Goal: Entertainment & Leisure: Consume media (video, audio)

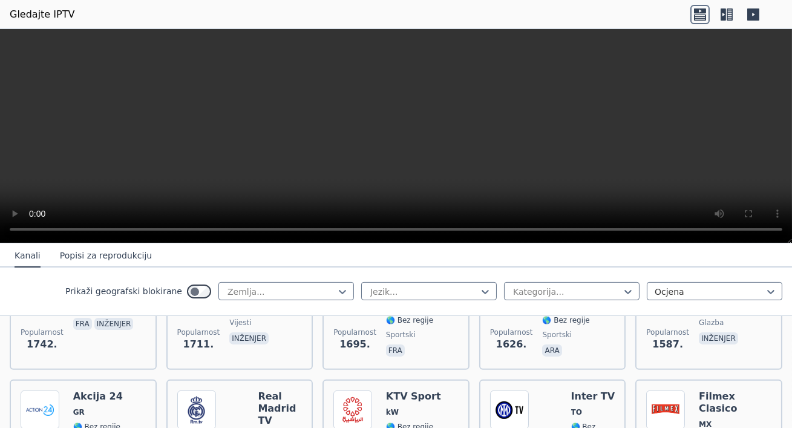
scroll to position [974, 0]
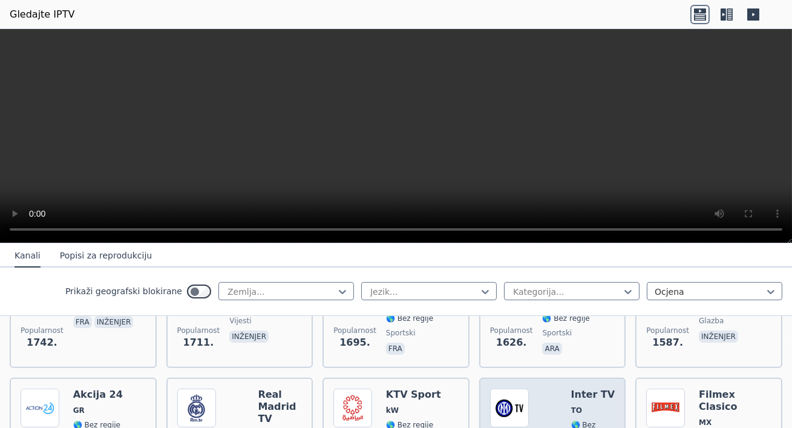
click at [585, 389] on font "Inter TV" at bounding box center [593, 394] width 44 height 11
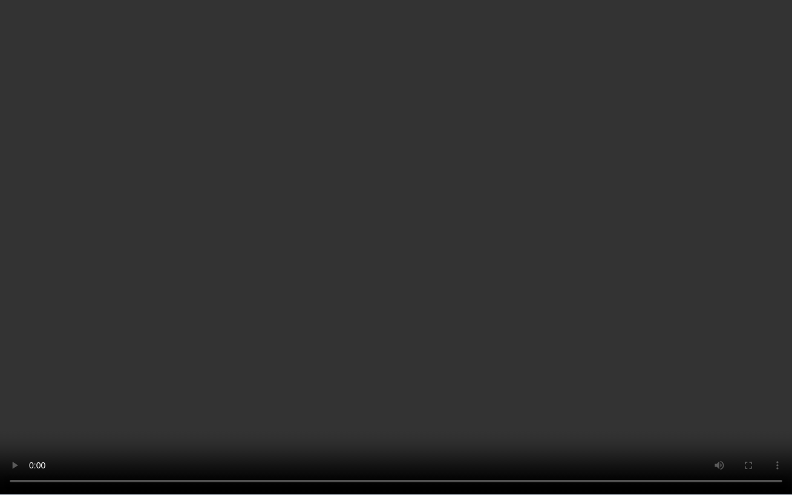
click at [701, 313] on video at bounding box center [396, 247] width 792 height 495
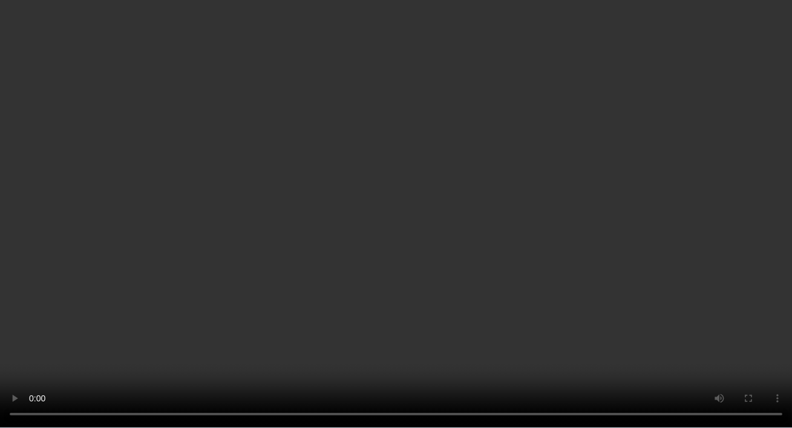
scroll to position [6324, 0]
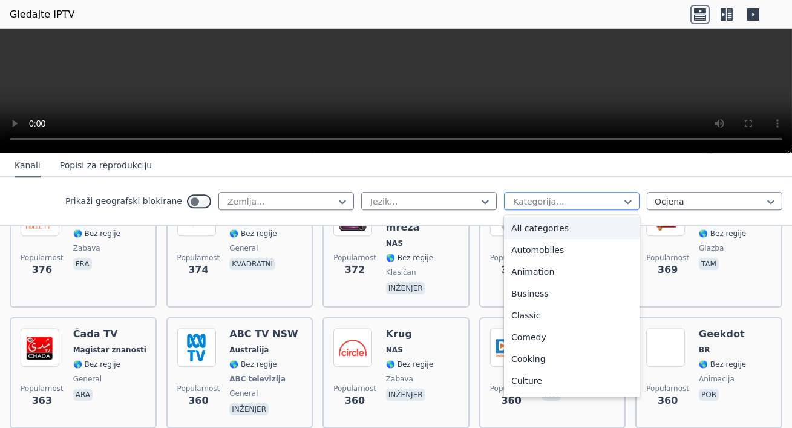
click at [621, 200] on div at bounding box center [567, 201] width 110 height 12
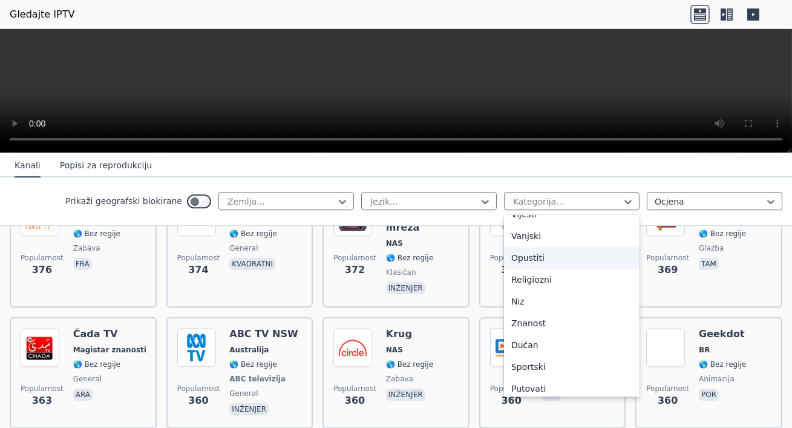
scroll to position [412, 0]
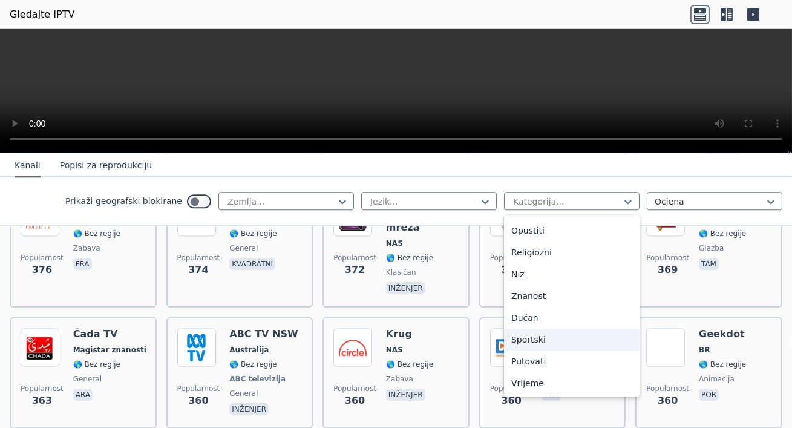
click at [534, 338] on font "Sportski" at bounding box center [528, 340] width 34 height 10
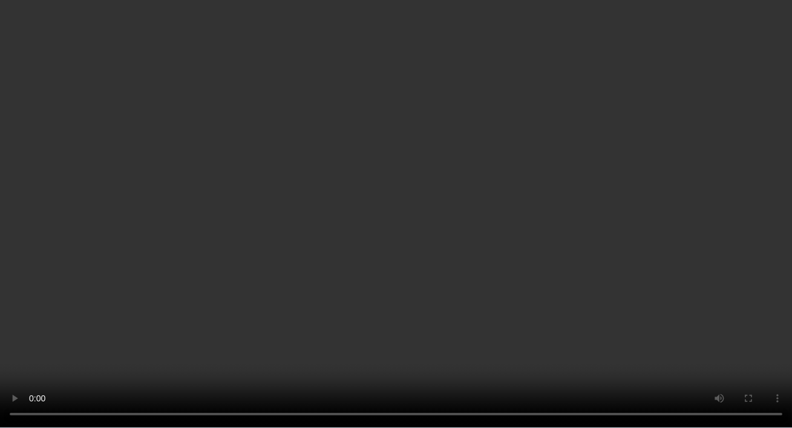
scroll to position [115, 0]
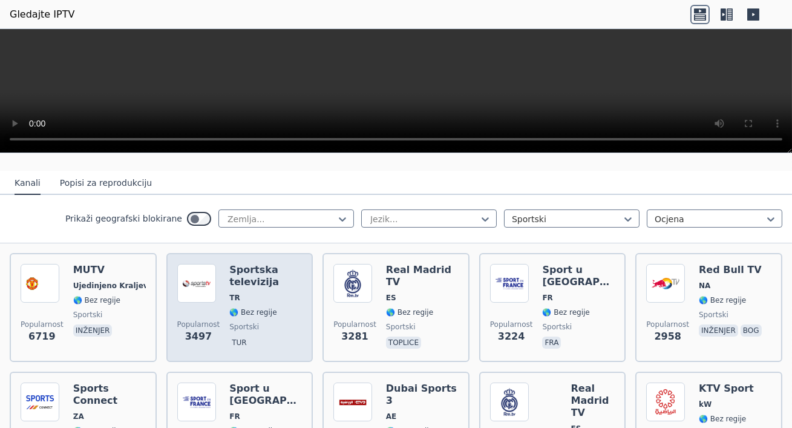
click at [258, 295] on span "TR" at bounding box center [265, 298] width 73 height 10
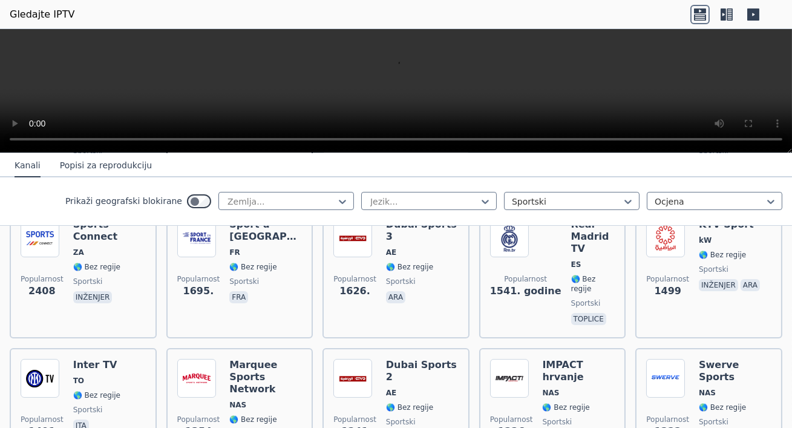
scroll to position [280, 0]
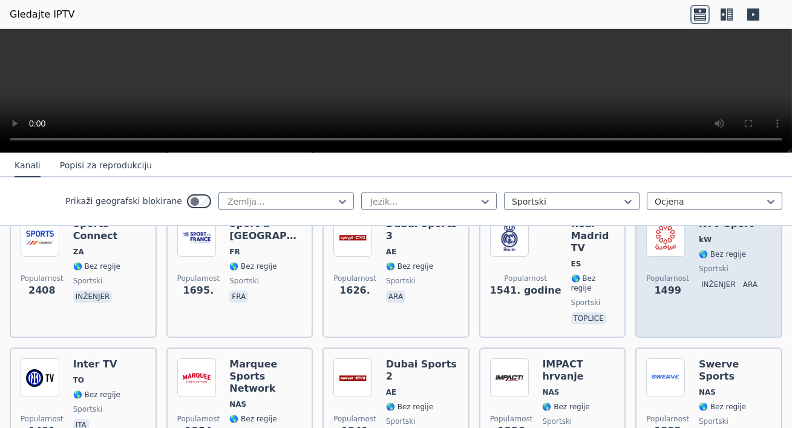
click at [686, 244] on span at bounding box center [667, 237] width 43 height 39
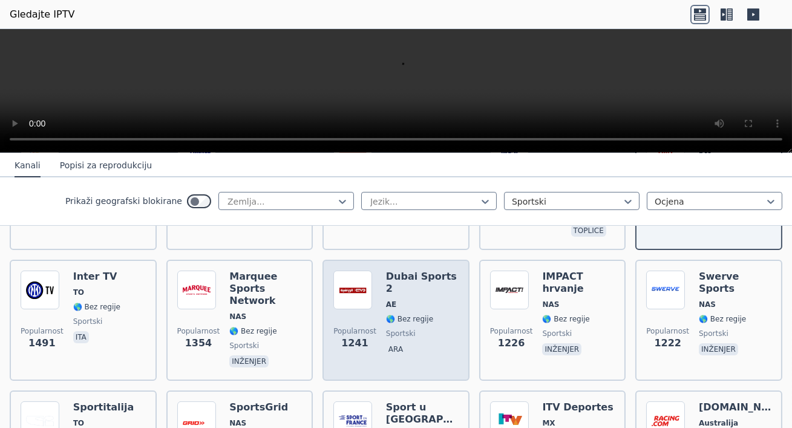
scroll to position [364, 0]
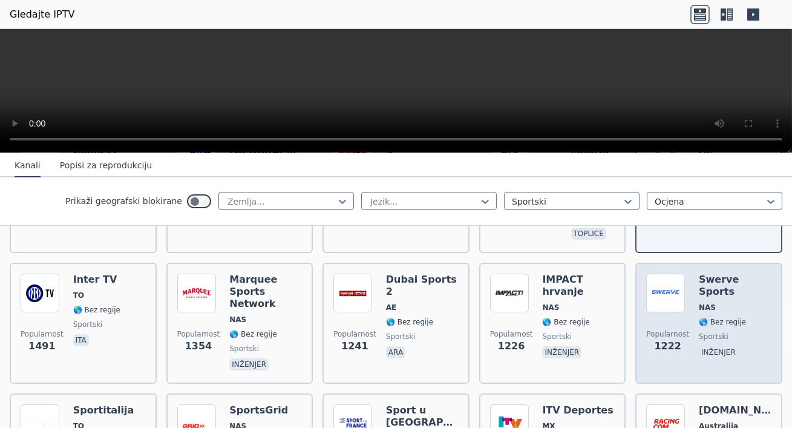
click at [715, 303] on span "NAS" at bounding box center [735, 308] width 73 height 10
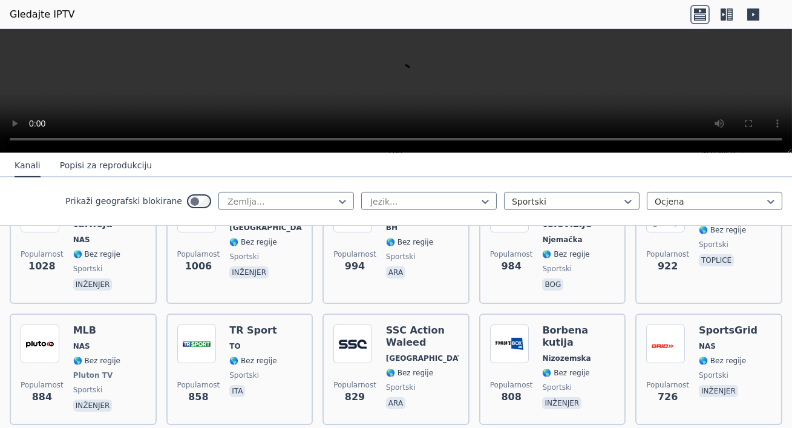
scroll to position [697, 0]
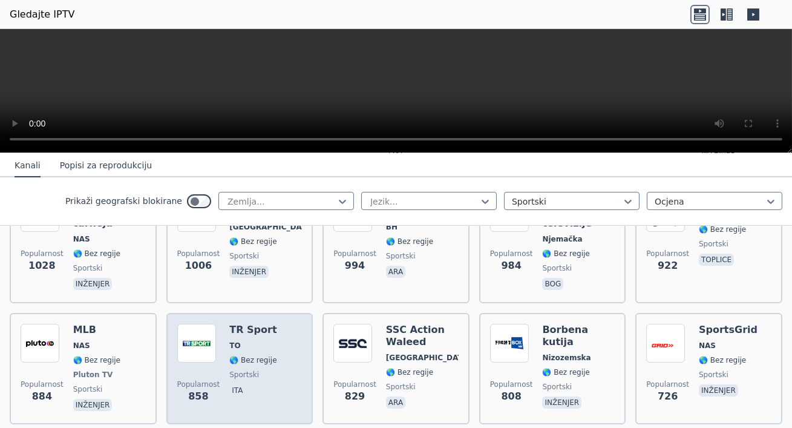
click at [269, 356] on font "🌎 Bez regije" at bounding box center [252, 360] width 47 height 8
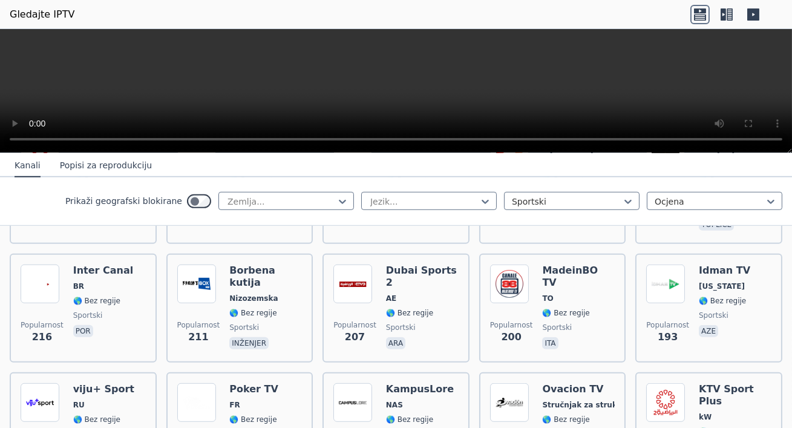
scroll to position [1630, 0]
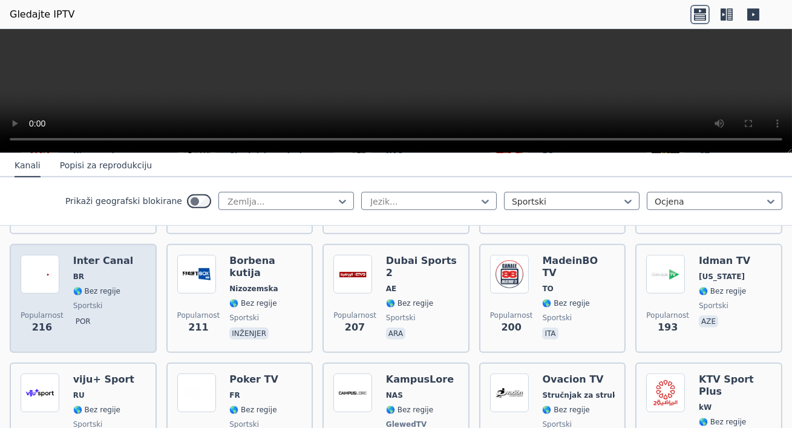
click at [117, 255] on div "Inter Canal BR 🌎 Bez regije sportski por" at bounding box center [103, 298] width 61 height 87
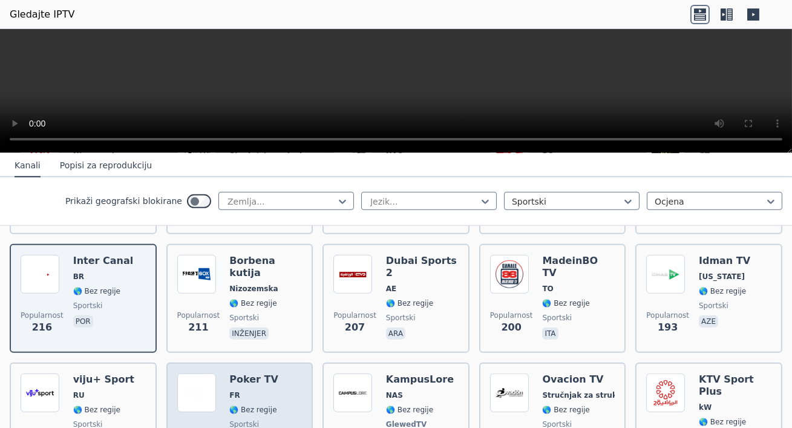
click at [243, 373] on div "Poker TV FR 🌎 Bez regije sportski fas" at bounding box center [253, 418] width 49 height 90
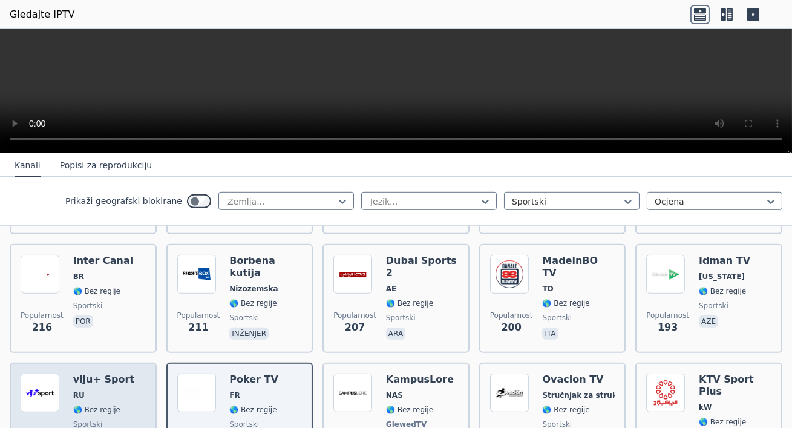
click at [113, 390] on span "RU" at bounding box center [103, 395] width 61 height 10
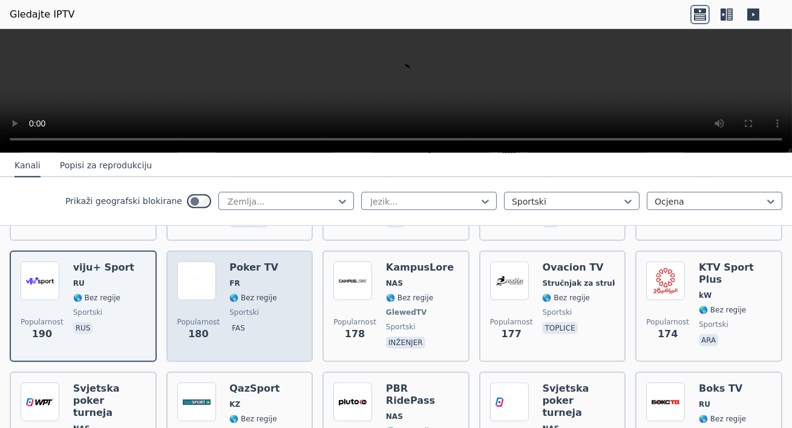
scroll to position [1743, 0]
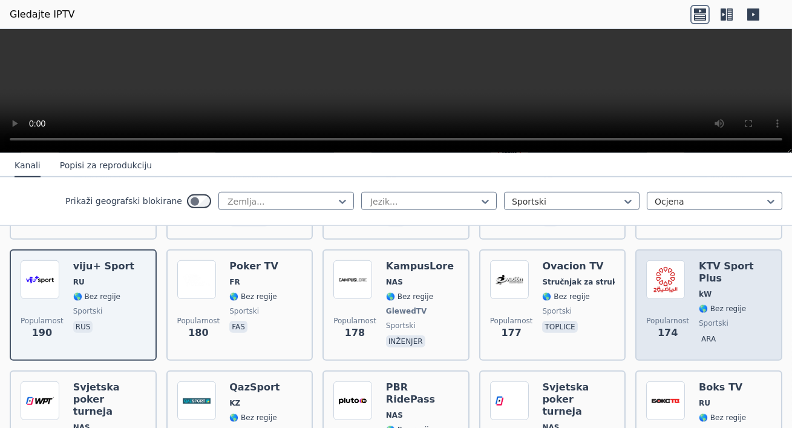
click at [661, 260] on img at bounding box center [665, 279] width 39 height 39
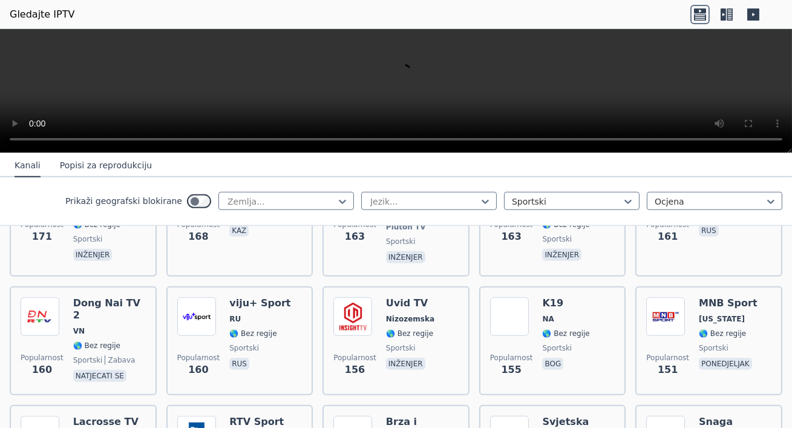
scroll to position [1976, 0]
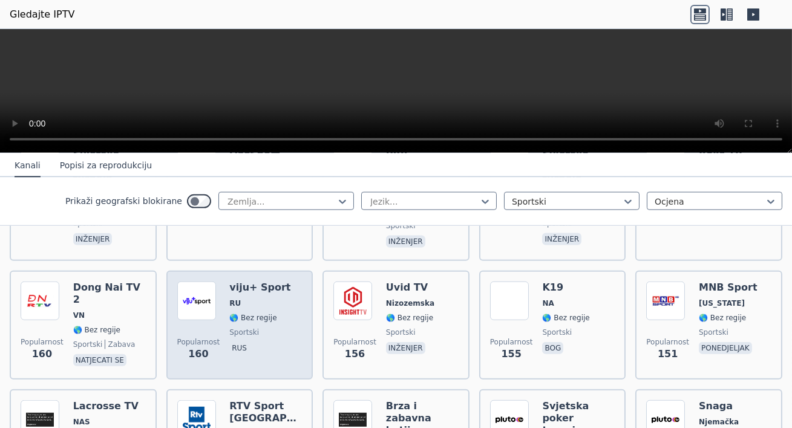
click at [275, 298] on span "RU" at bounding box center [259, 303] width 61 height 10
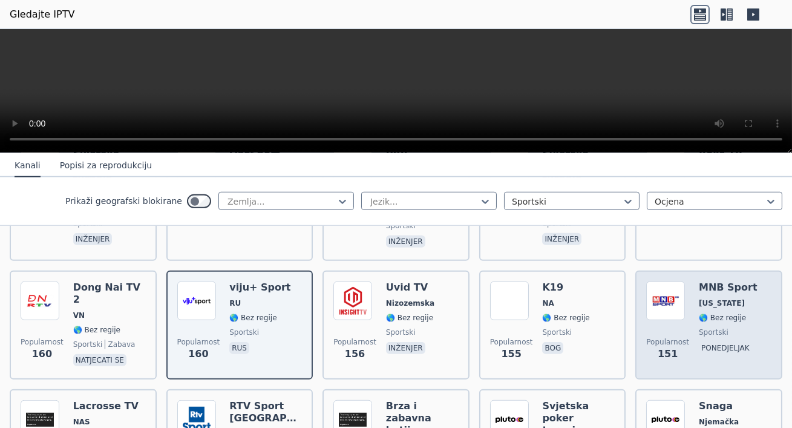
click at [704, 344] on font "ponedjeljak" at bounding box center [725, 348] width 48 height 8
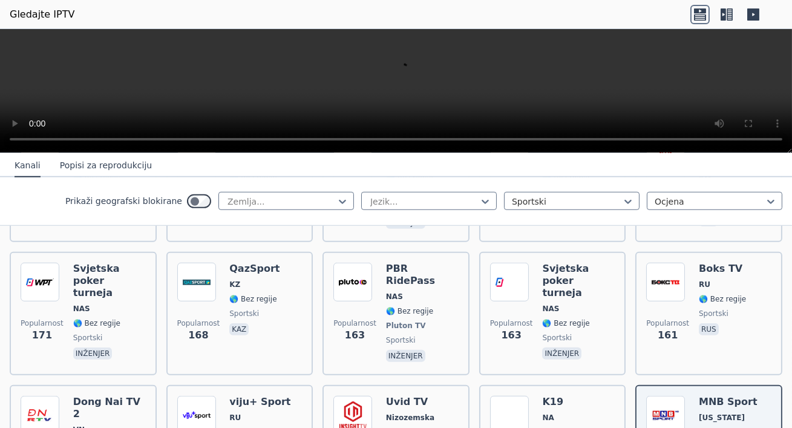
scroll to position [1856, 0]
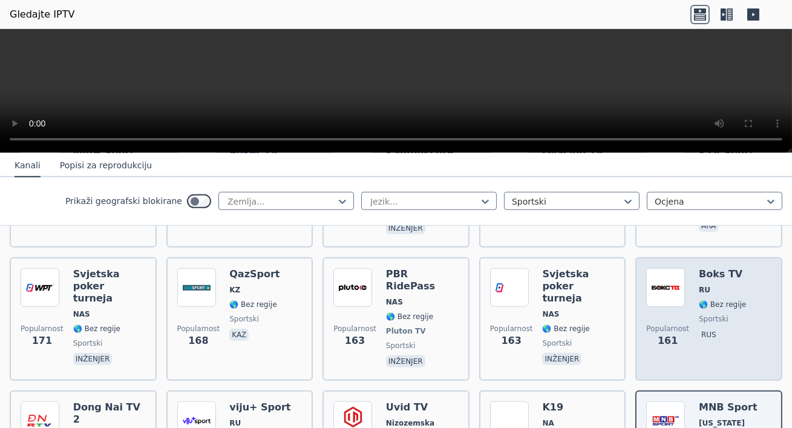
click at [699, 329] on span "rus" at bounding box center [722, 336] width 47 height 15
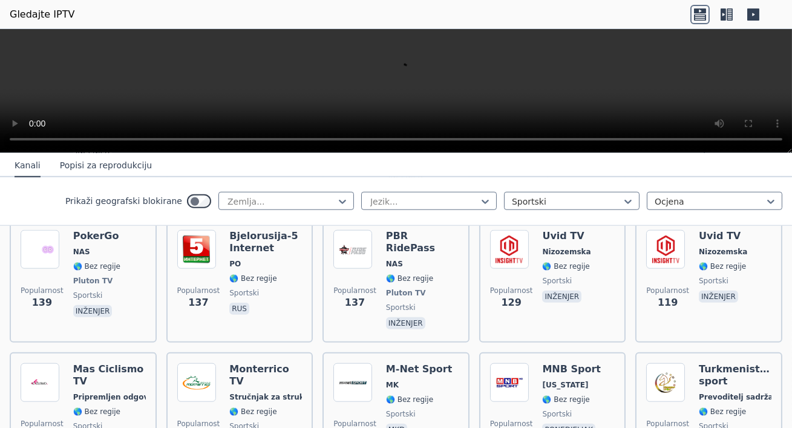
scroll to position [2331, 0]
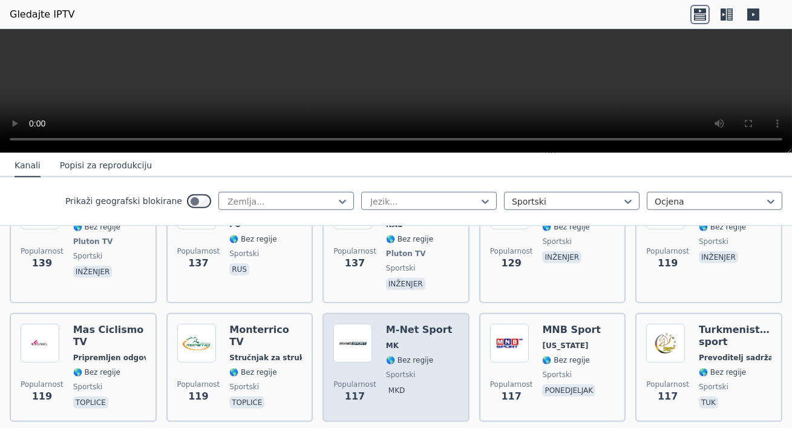
click at [414, 324] on div "M-Net Sport MK 🌎 Bez regije sportski mkd" at bounding box center [419, 367] width 67 height 87
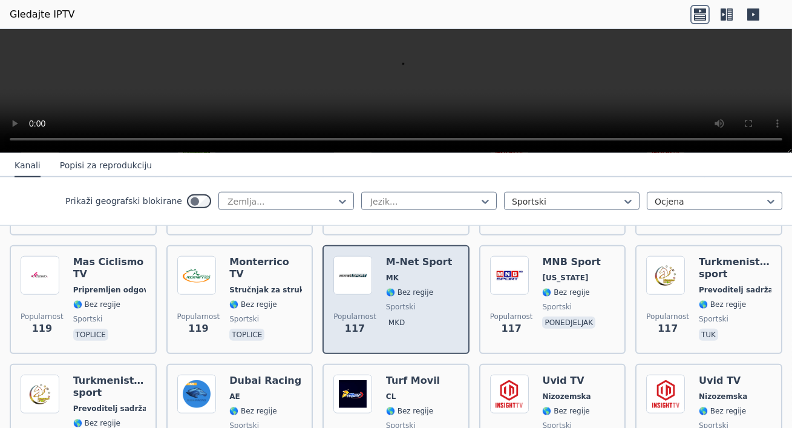
scroll to position [2399, 0]
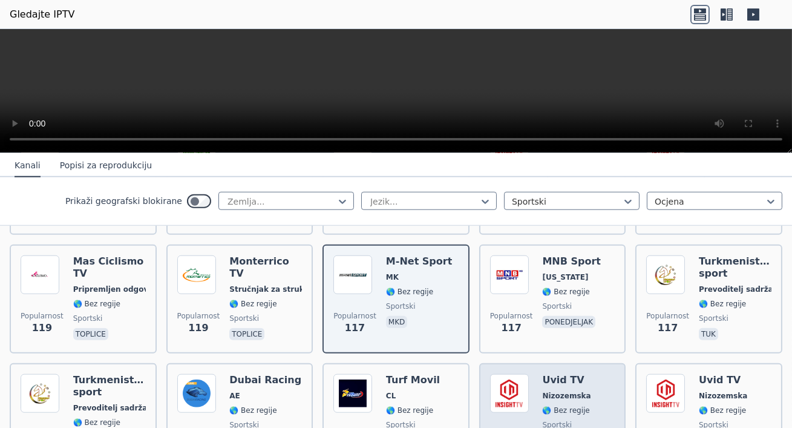
click at [560, 374] on font "Uvid TV" at bounding box center [563, 379] width 42 height 11
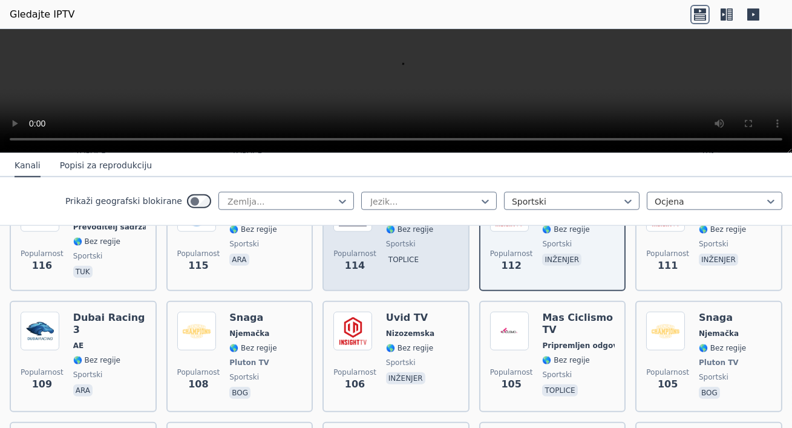
scroll to position [2684, 0]
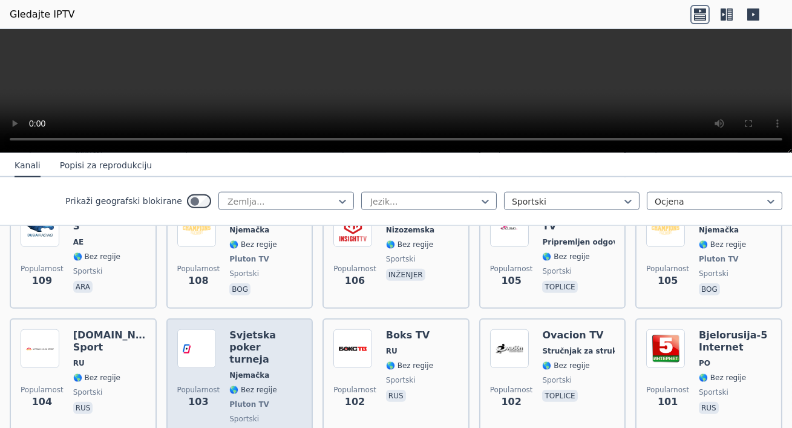
click at [256, 329] on div "Svjetska poker turneja Njemačka 🌎 Bez regije Pluton TV sportski Bog" at bounding box center [265, 386] width 73 height 114
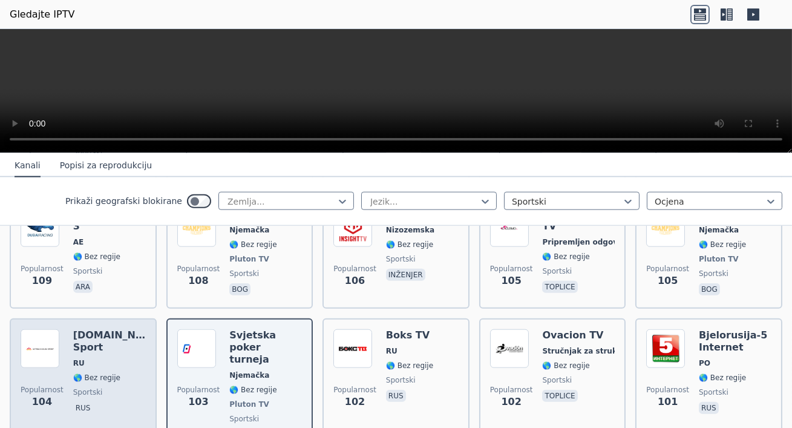
click at [111, 329] on div "[DOMAIN_NAME] Sport RU 🌎 Bez regije sportski rus" at bounding box center [109, 386] width 73 height 114
